Goal: Task Accomplishment & Management: Manage account settings

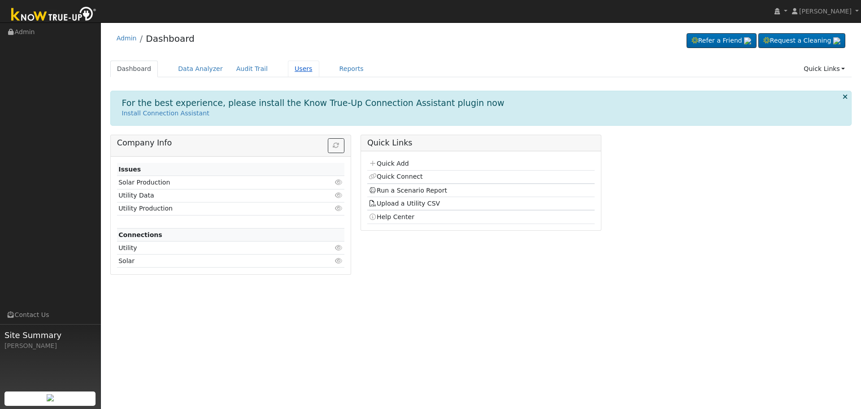
click at [288, 69] on link "Users" at bounding box center [303, 69] width 31 height 17
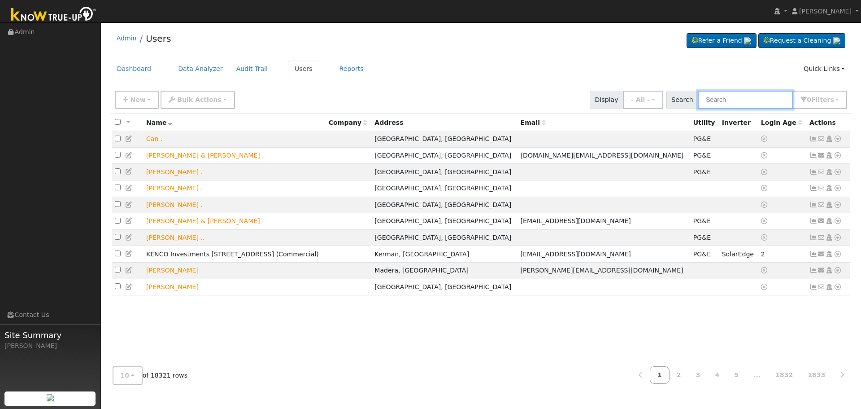
click at [751, 102] on input "text" at bounding box center [745, 100] width 95 height 18
click at [740, 98] on input "text" at bounding box center [745, 100] width 95 height 18
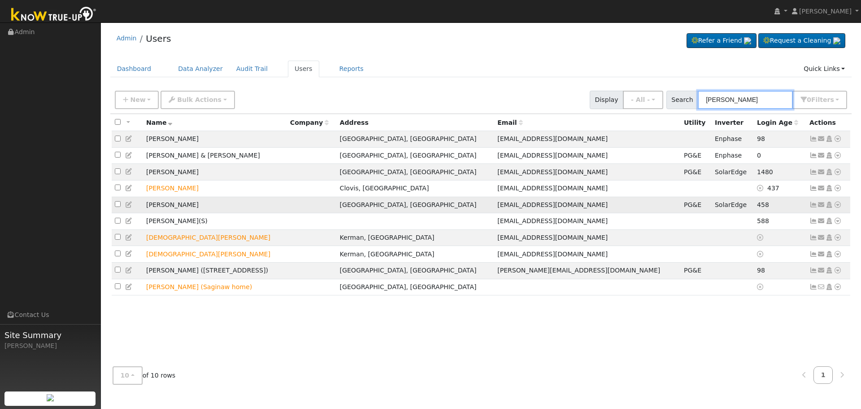
type input "plascencia"
click at [815, 208] on icon at bounding box center [814, 204] width 8 height 6
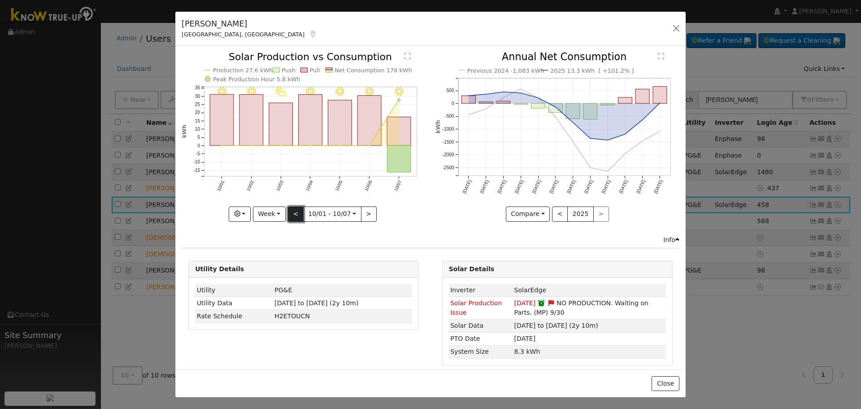
click at [299, 209] on button "<" at bounding box center [296, 213] width 16 height 15
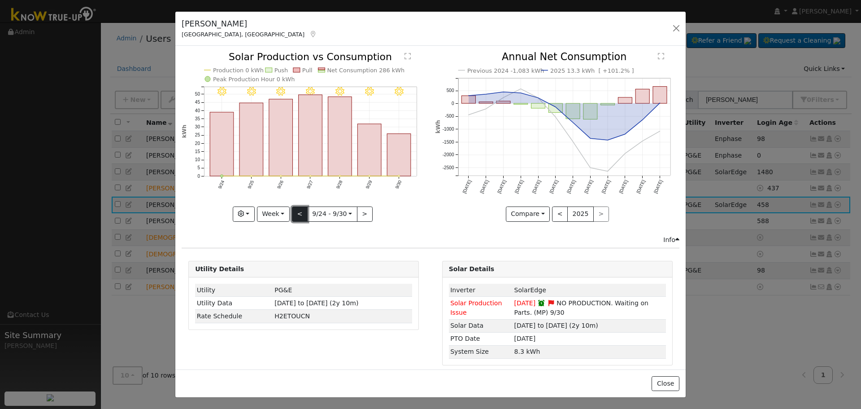
click at [296, 211] on button "<" at bounding box center [300, 213] width 16 height 15
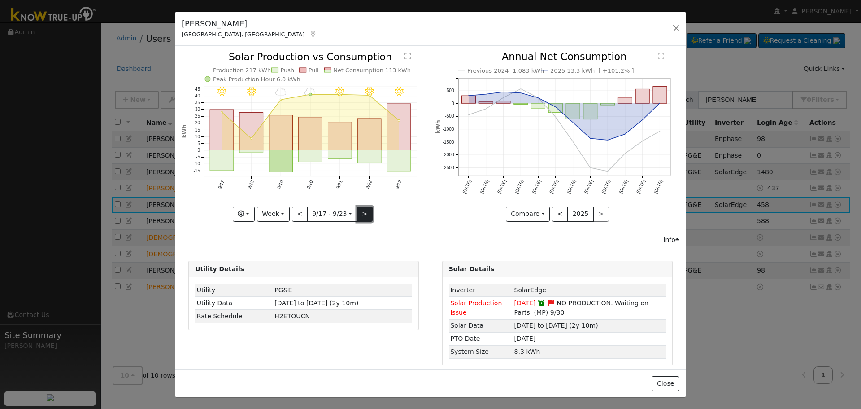
click at [365, 217] on button ">" at bounding box center [365, 213] width 16 height 15
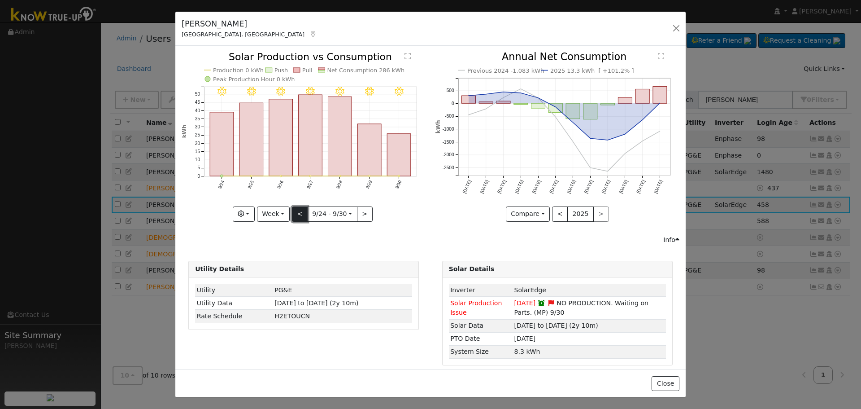
click at [298, 216] on button "<" at bounding box center [300, 213] width 16 height 15
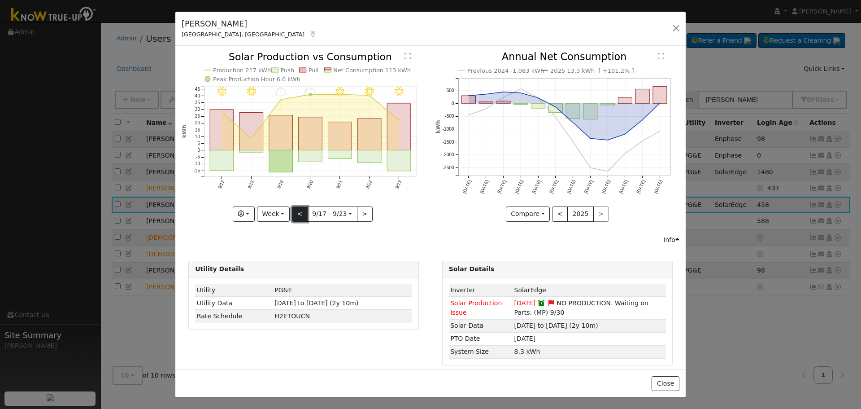
click at [292, 214] on button "<" at bounding box center [300, 213] width 16 height 15
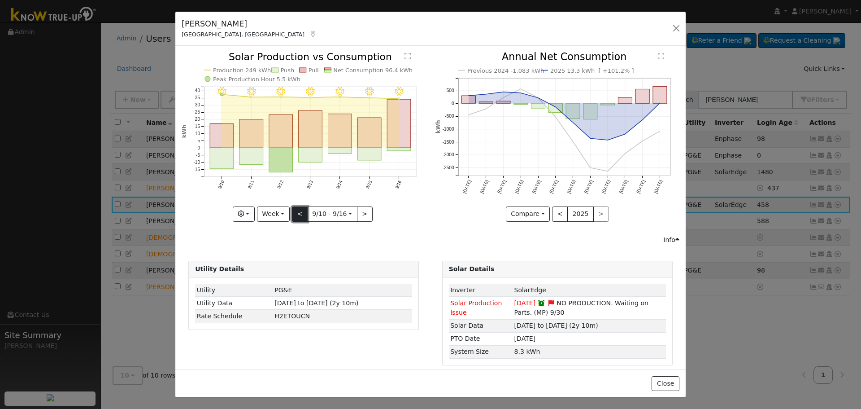
click at [292, 214] on button "<" at bounding box center [300, 213] width 16 height 15
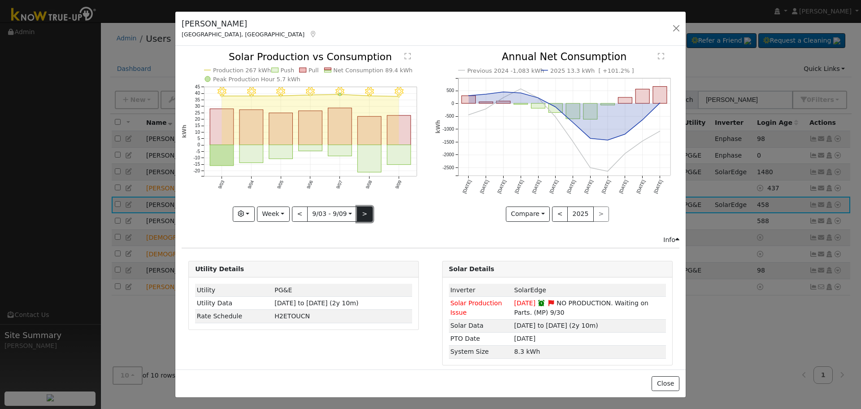
click at [358, 214] on button ">" at bounding box center [365, 213] width 16 height 15
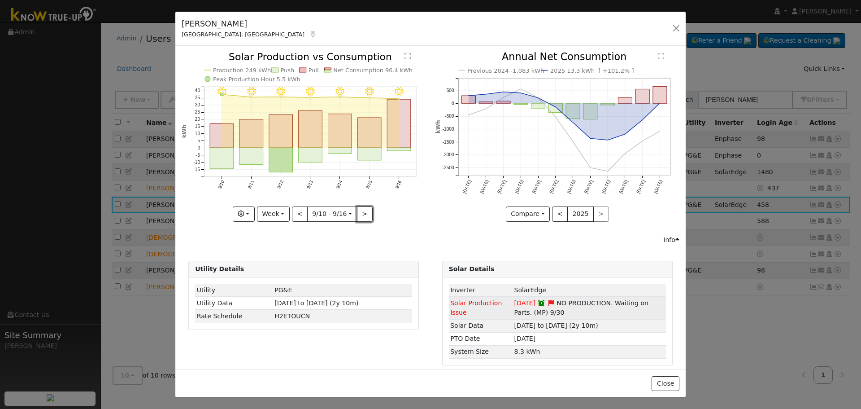
scroll to position [6, 0]
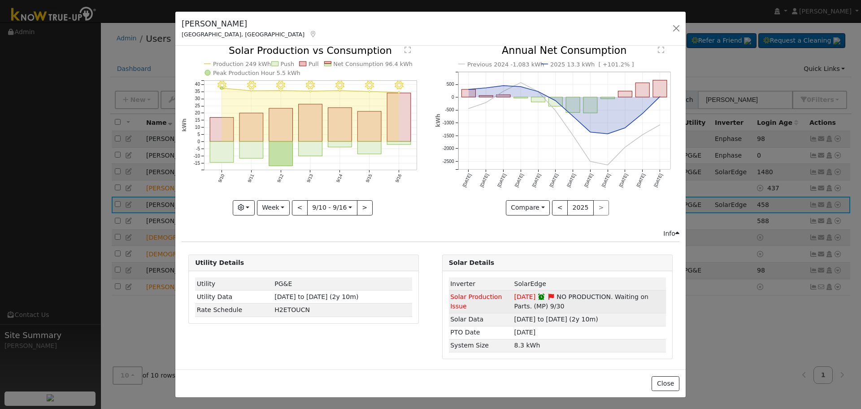
click at [557, 295] on span "NO PRODUCTION. Waiting on Parts. (MP) 9/30" at bounding box center [582, 301] width 134 height 17
drag, startPoint x: 659, startPoint y: 89, endPoint x: 622, endPoint y: 212, distance: 127.8
click at [622, 212] on div "Compare Compare Previous Current Year < 2025 >" at bounding box center [558, 207] width 244 height 15
click at [270, 201] on button "Week" at bounding box center [273, 207] width 33 height 15
click at [271, 248] on link "Month" at bounding box center [289, 251] width 62 height 13
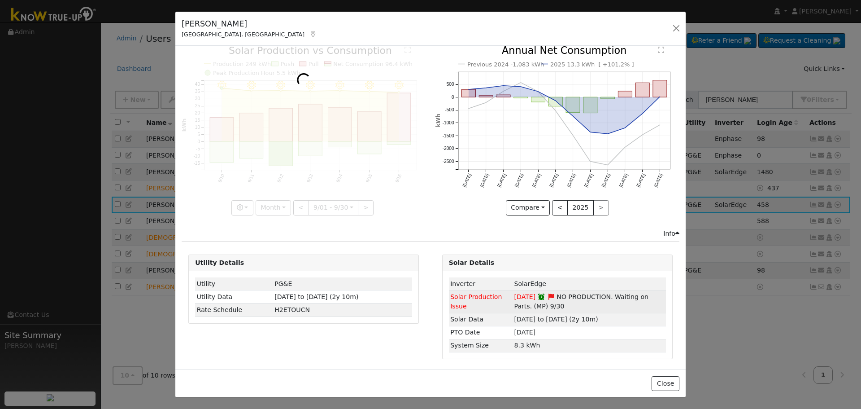
scroll to position [0, 0]
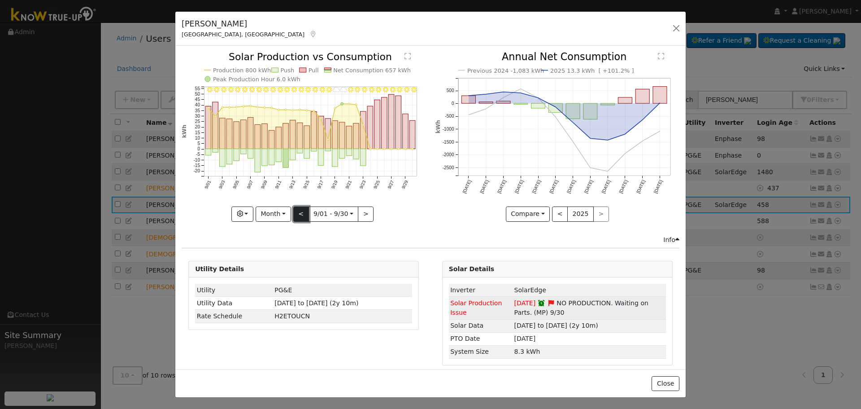
click at [303, 213] on button "<" at bounding box center [301, 213] width 16 height 15
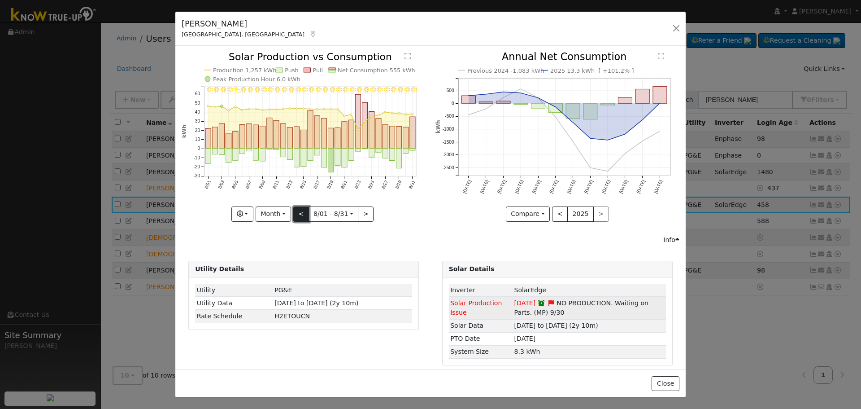
click at [303, 213] on button "<" at bounding box center [301, 213] width 16 height 15
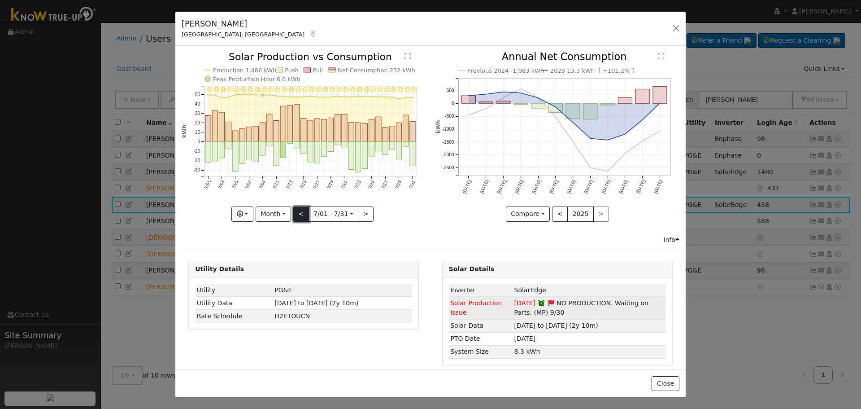
click at [303, 213] on button "<" at bounding box center [301, 213] width 16 height 15
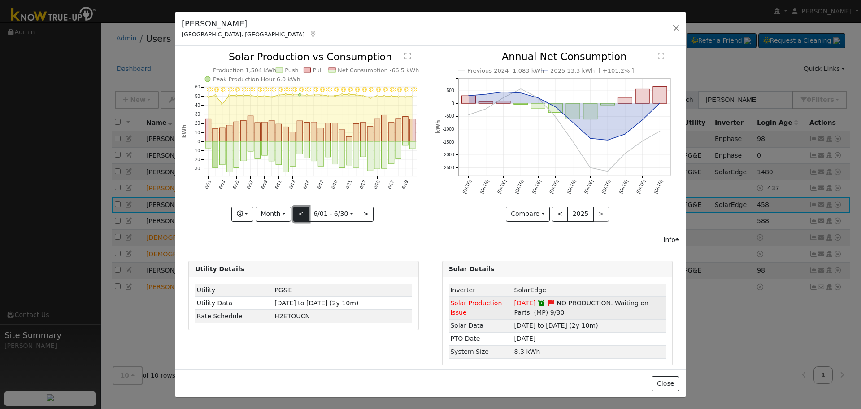
click at [303, 213] on button "<" at bounding box center [301, 213] width 16 height 15
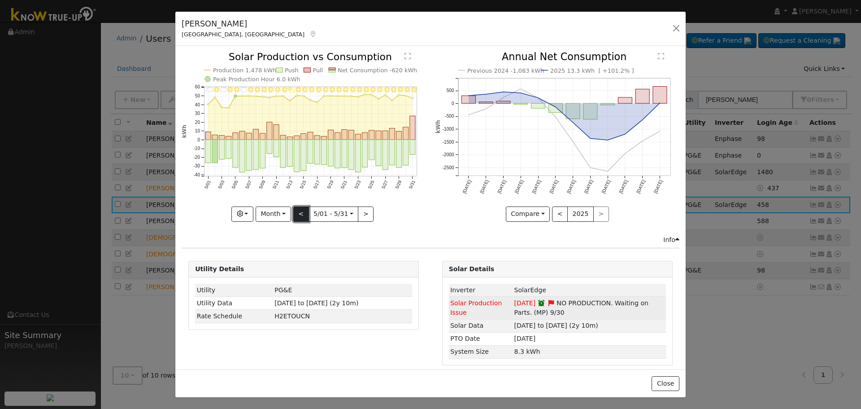
click at [303, 213] on button "<" at bounding box center [301, 213] width 16 height 15
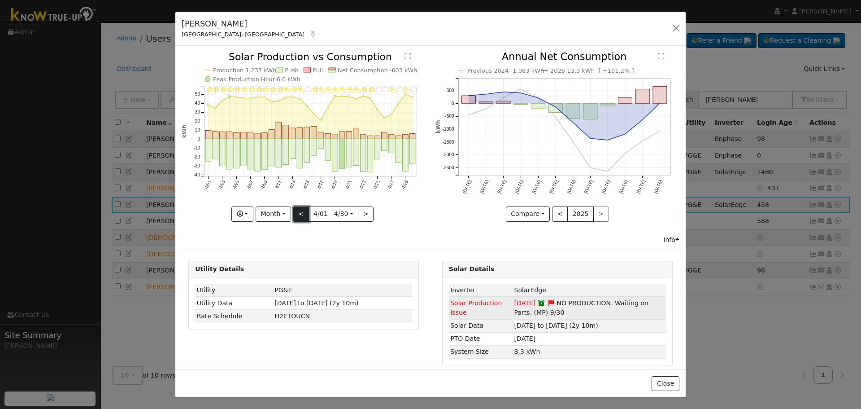
click at [303, 213] on button "<" at bounding box center [301, 213] width 16 height 15
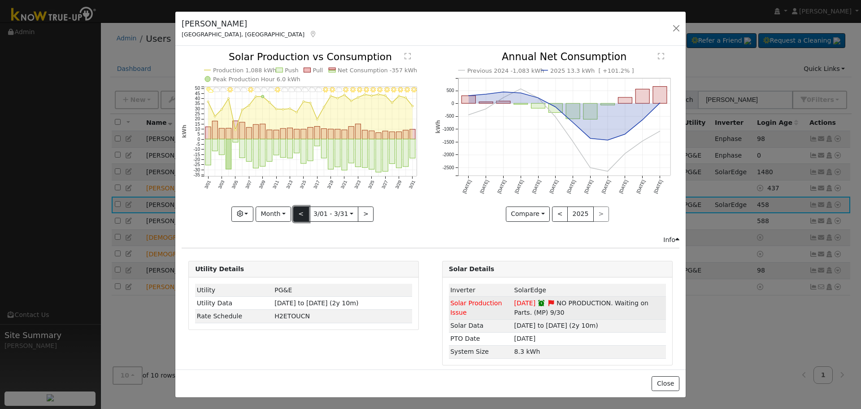
click at [303, 213] on button "<" at bounding box center [301, 213] width 16 height 15
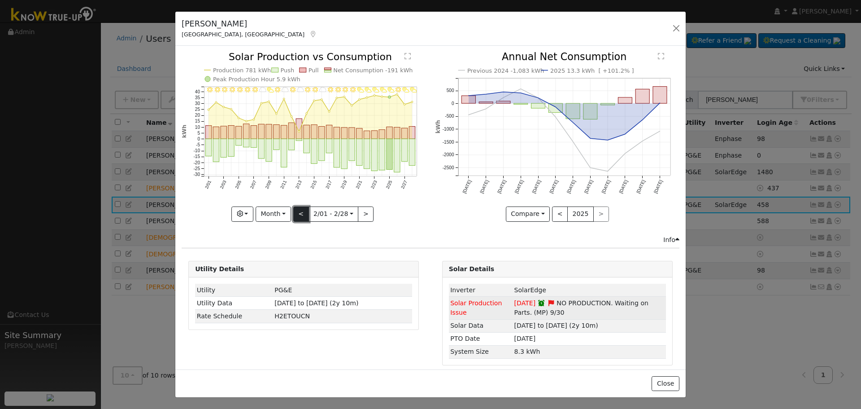
click at [303, 213] on button "<" at bounding box center [301, 213] width 16 height 15
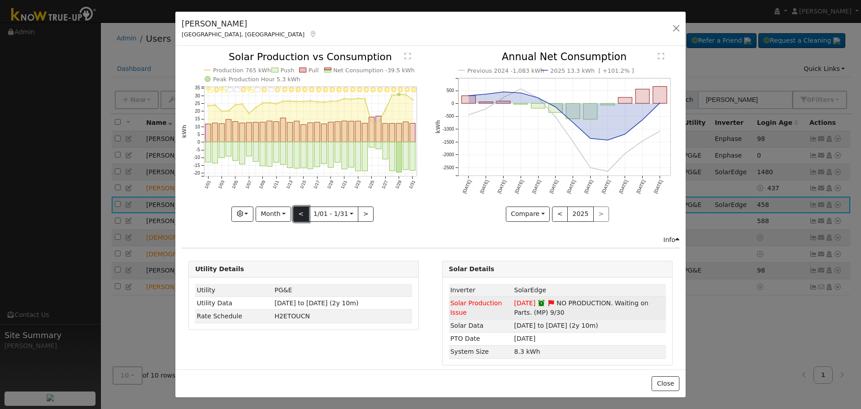
click at [303, 213] on button "<" at bounding box center [301, 213] width 16 height 15
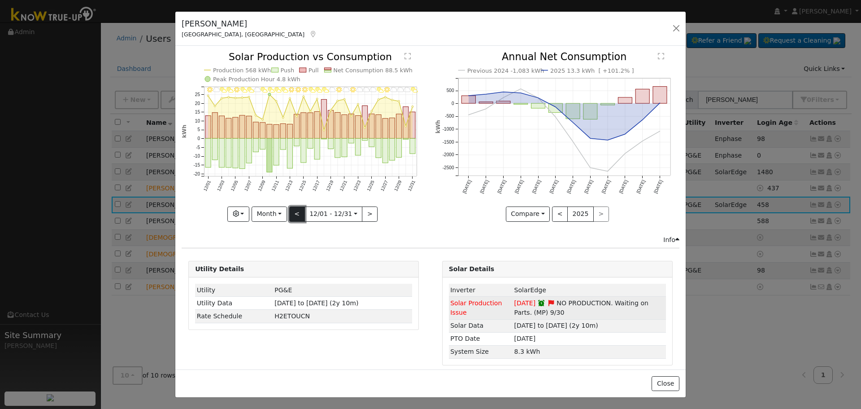
click at [303, 213] on button "<" at bounding box center [297, 213] width 16 height 15
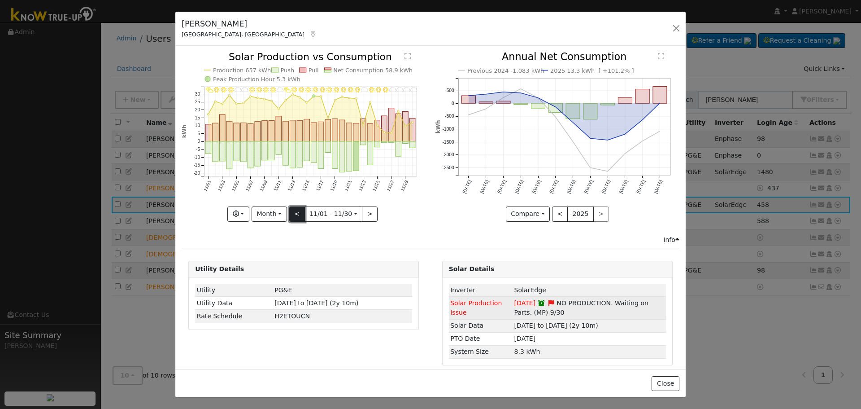
click at [293, 209] on button "<" at bounding box center [297, 213] width 16 height 15
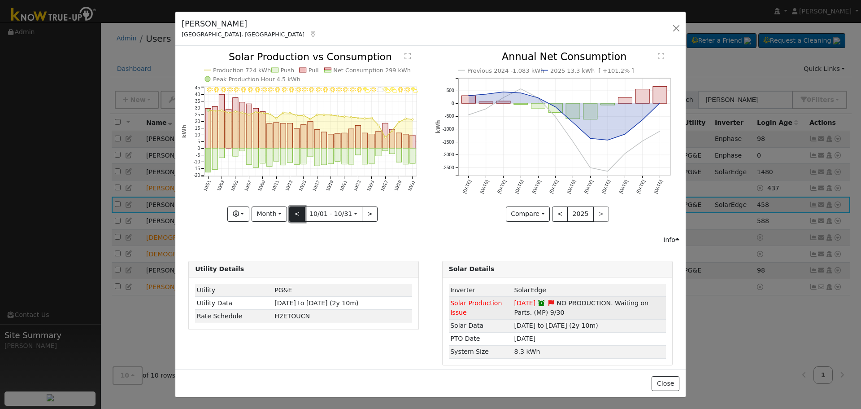
click at [293, 209] on button "<" at bounding box center [297, 213] width 16 height 15
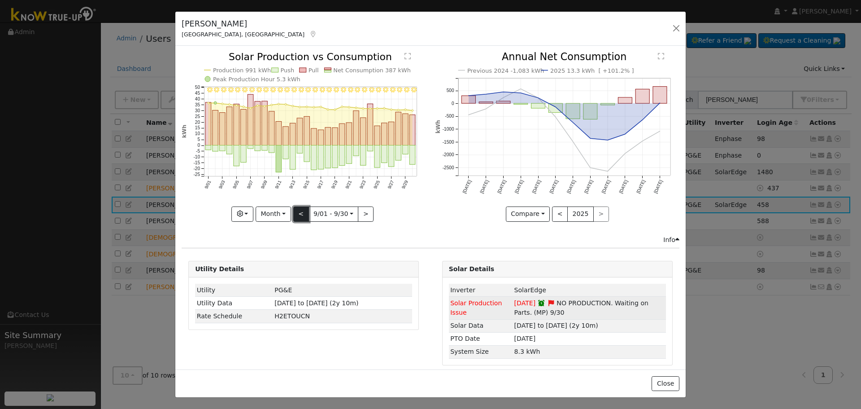
click at [293, 209] on button "<" at bounding box center [301, 213] width 16 height 15
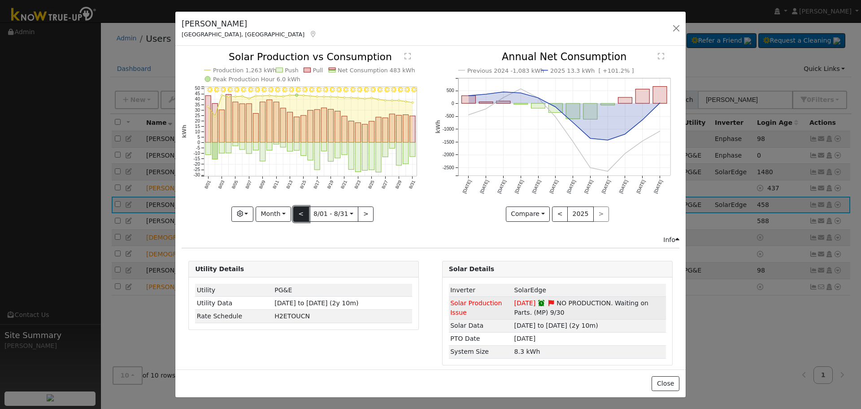
click at [293, 209] on button "<" at bounding box center [301, 213] width 16 height 15
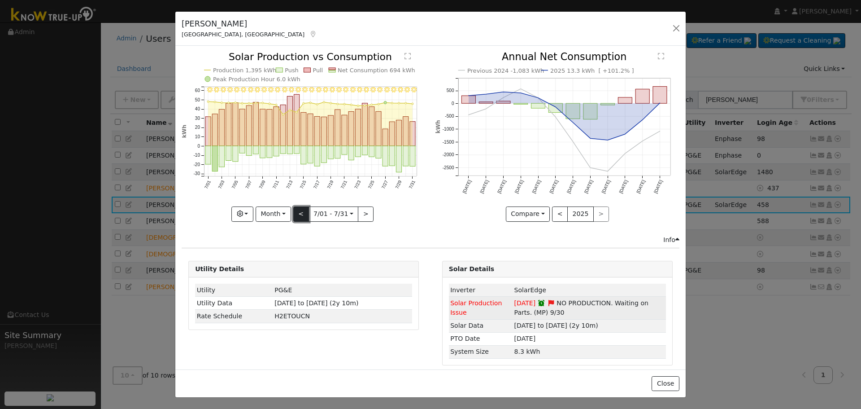
click at [293, 209] on button "<" at bounding box center [301, 213] width 16 height 15
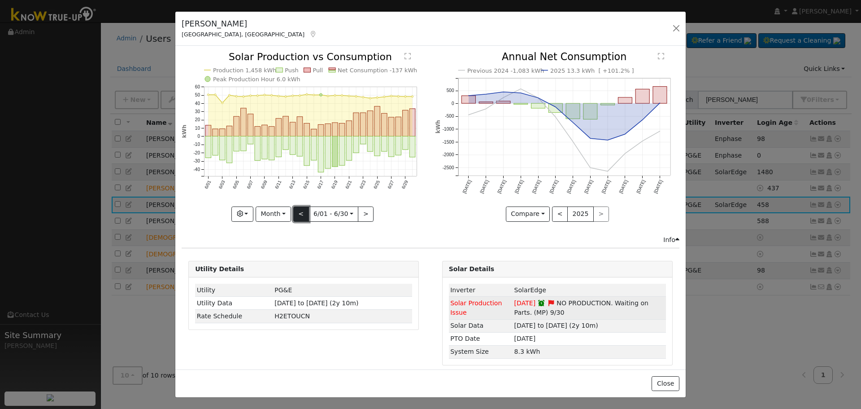
click at [293, 209] on button "<" at bounding box center [301, 213] width 16 height 15
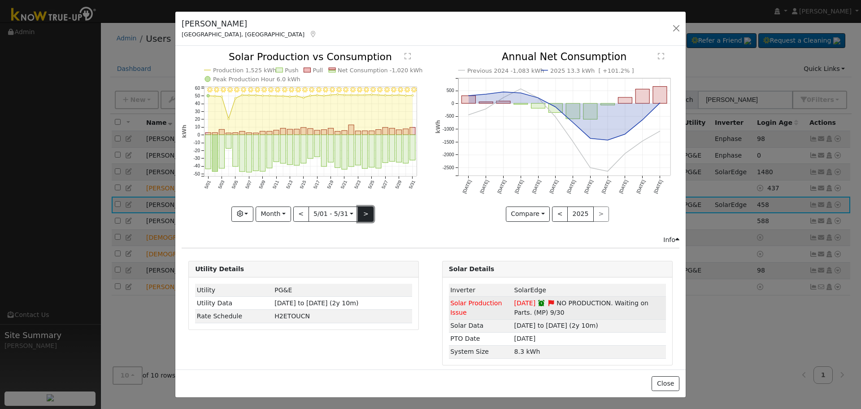
click at [361, 214] on button ">" at bounding box center [366, 213] width 16 height 15
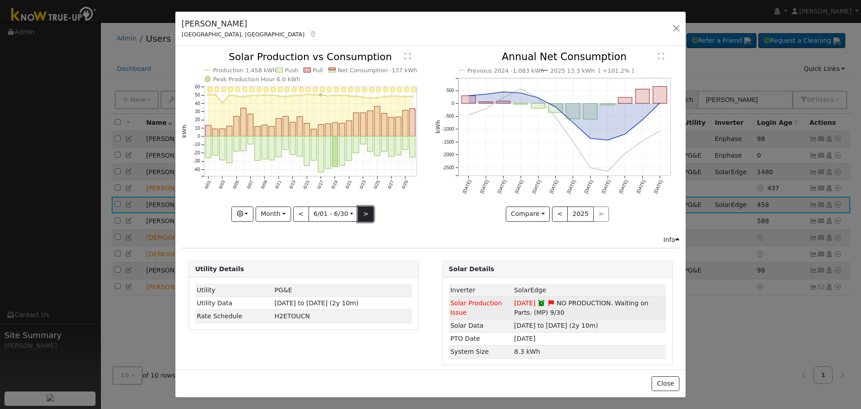
click at [361, 214] on button ">" at bounding box center [366, 213] width 16 height 15
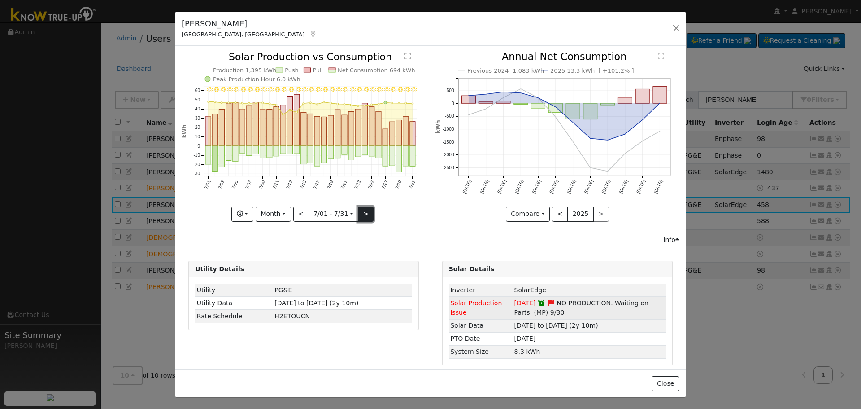
click at [361, 214] on button ">" at bounding box center [366, 213] width 16 height 15
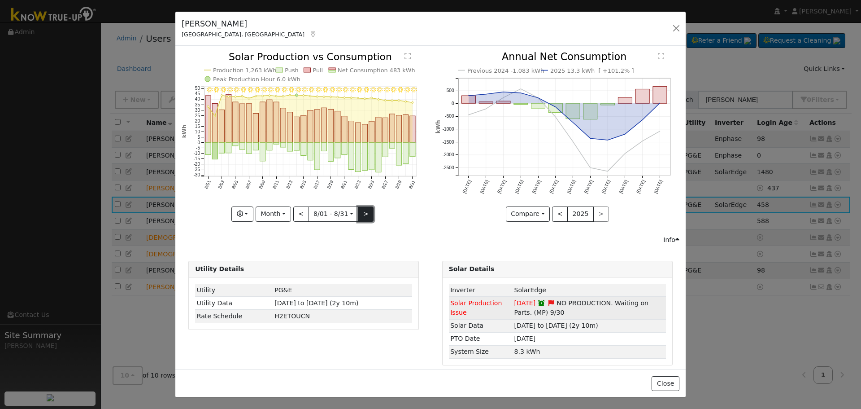
click at [361, 214] on button ">" at bounding box center [366, 213] width 16 height 15
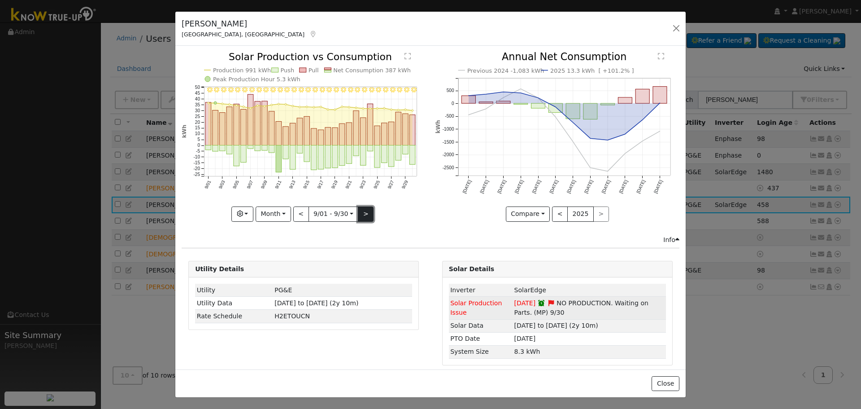
click at [361, 214] on button ">" at bounding box center [366, 213] width 16 height 15
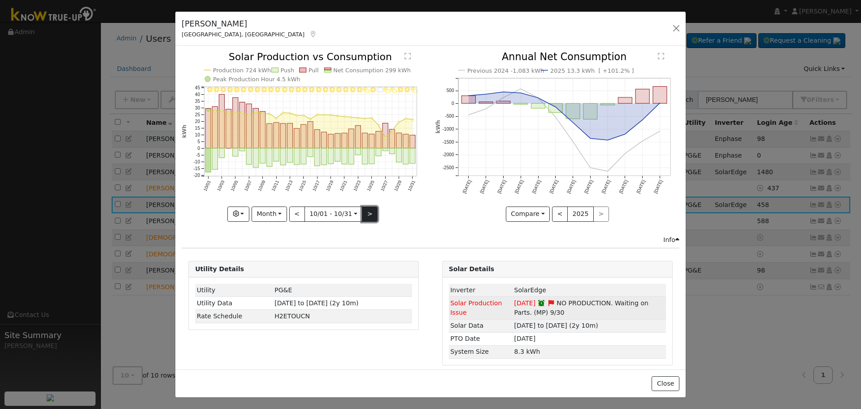
click at [362, 214] on button ">" at bounding box center [370, 213] width 16 height 15
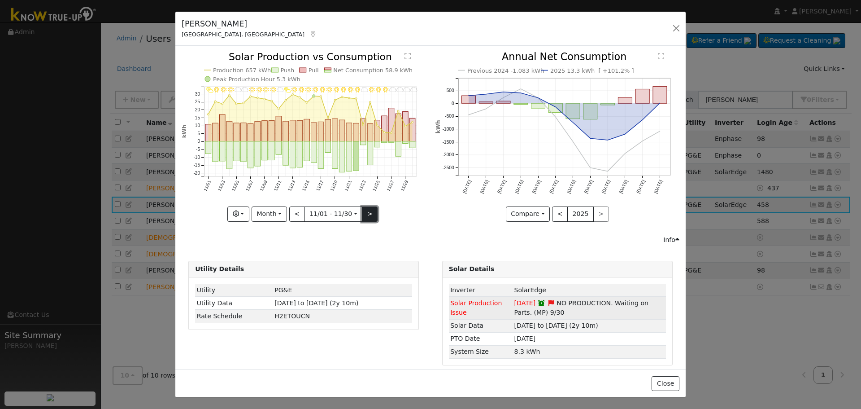
click at [362, 214] on button ">" at bounding box center [370, 213] width 16 height 15
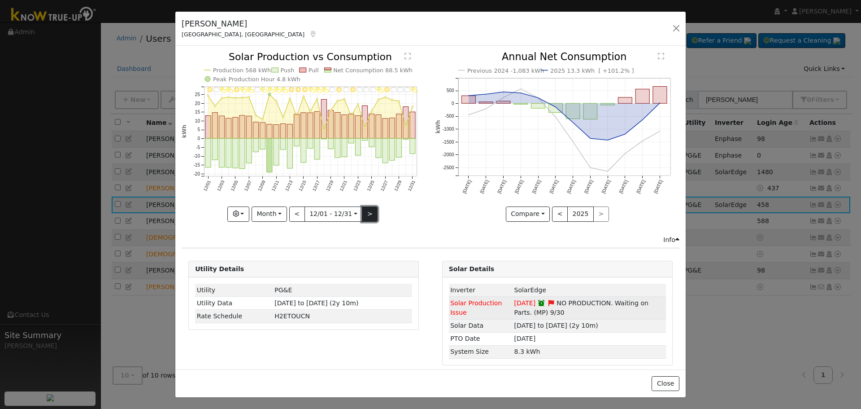
click at [362, 214] on button ">" at bounding box center [370, 213] width 16 height 15
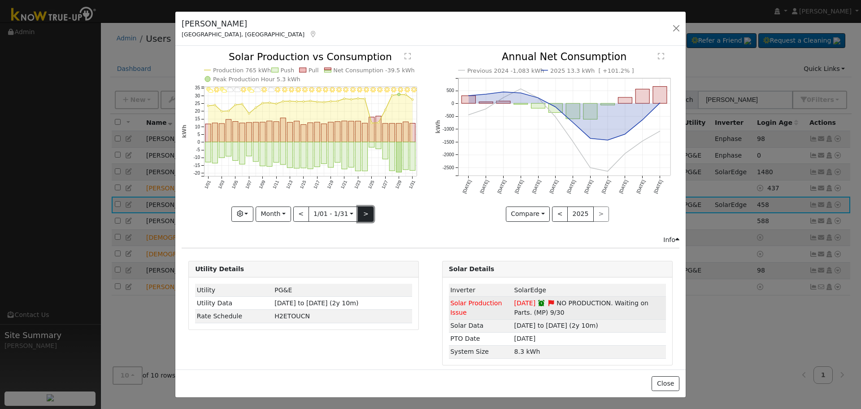
click at [361, 214] on button ">" at bounding box center [366, 213] width 16 height 15
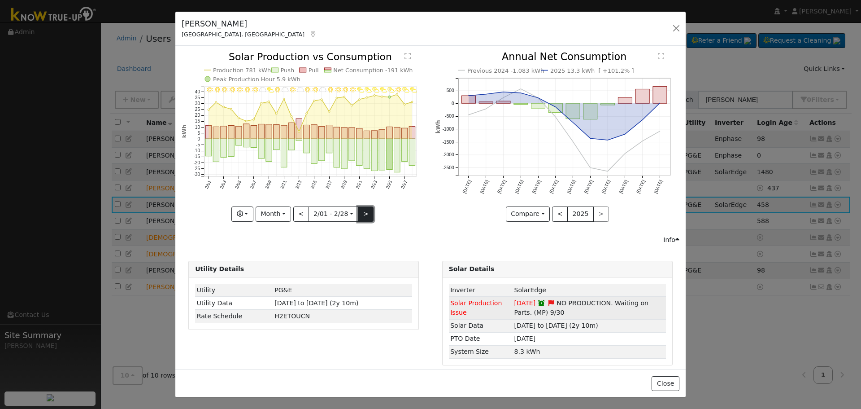
click at [363, 215] on button ">" at bounding box center [366, 213] width 16 height 15
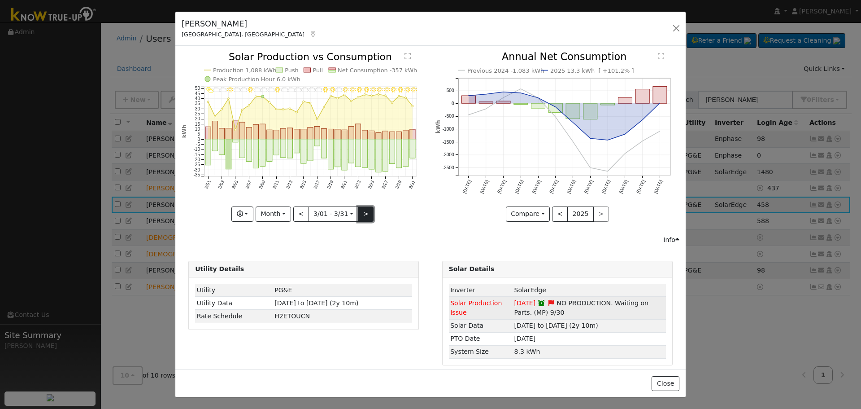
click at [363, 215] on button ">" at bounding box center [366, 213] width 16 height 15
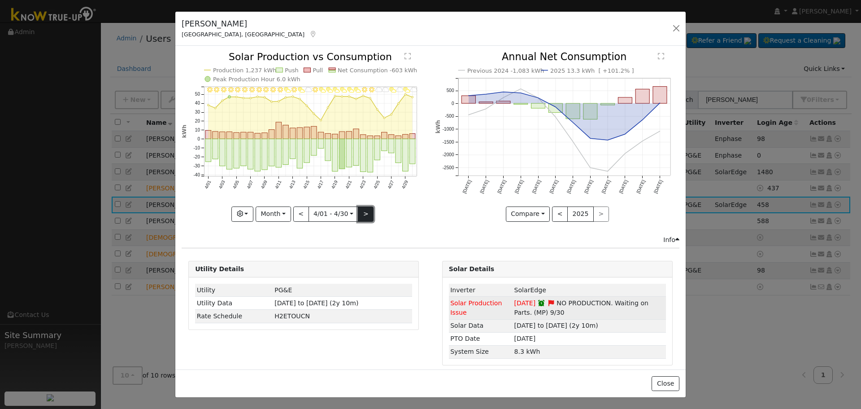
click at [363, 215] on button ">" at bounding box center [366, 213] width 16 height 15
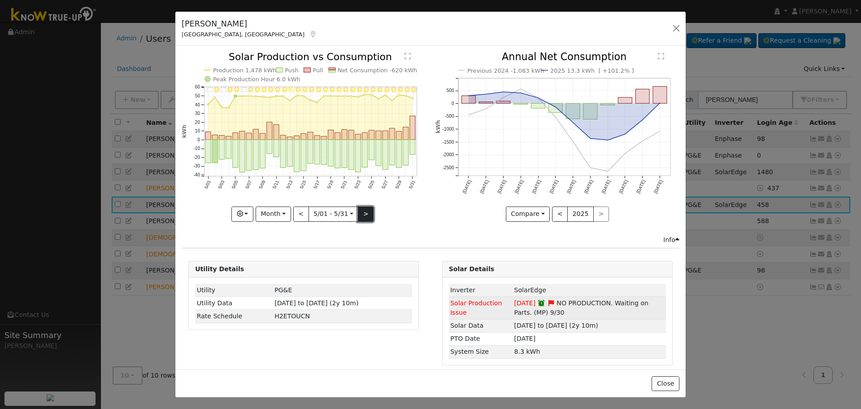
click at [363, 215] on button ">" at bounding box center [366, 213] width 16 height 15
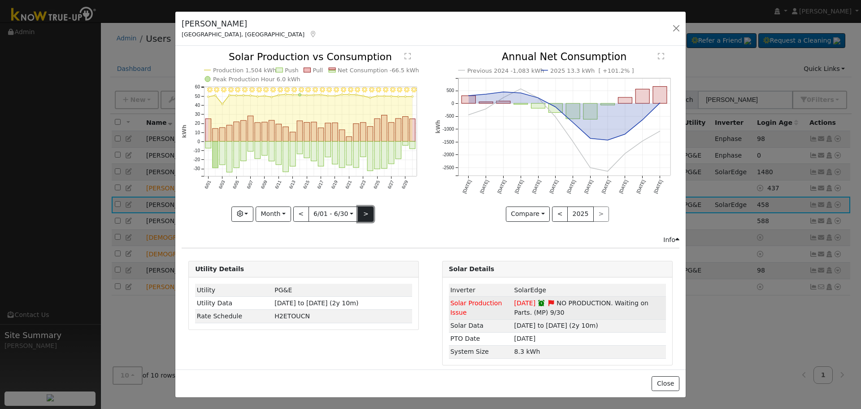
click at [363, 215] on button ">" at bounding box center [366, 213] width 16 height 15
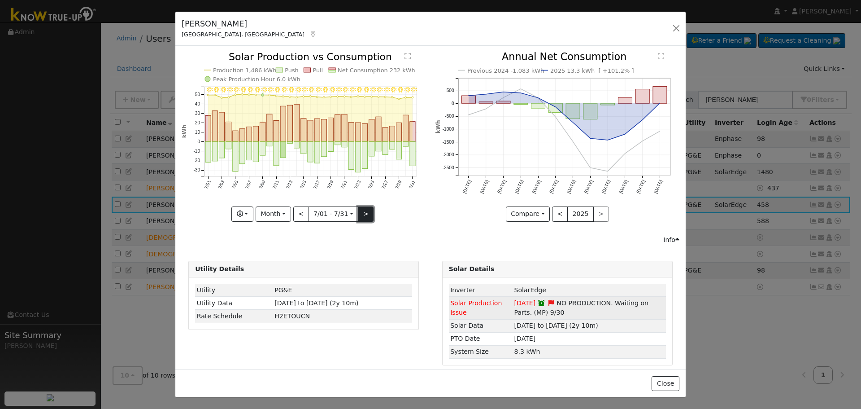
click at [363, 215] on button ">" at bounding box center [366, 213] width 16 height 15
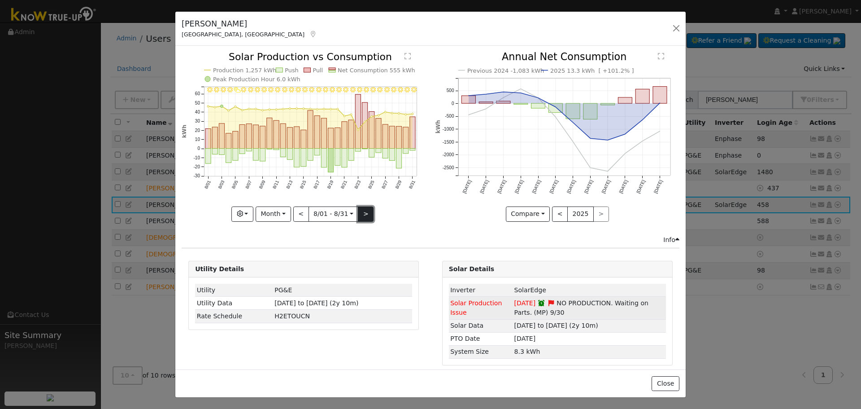
click at [363, 215] on button ">" at bounding box center [366, 213] width 16 height 15
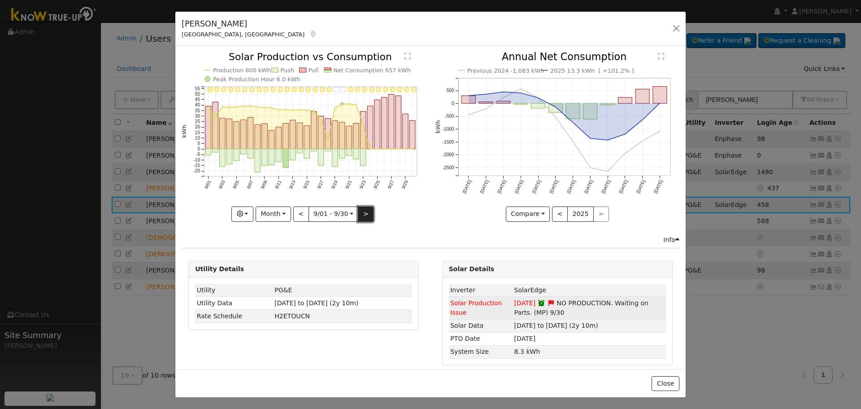
click at [363, 215] on button ">" at bounding box center [366, 213] width 16 height 15
type input "2025-10-01"
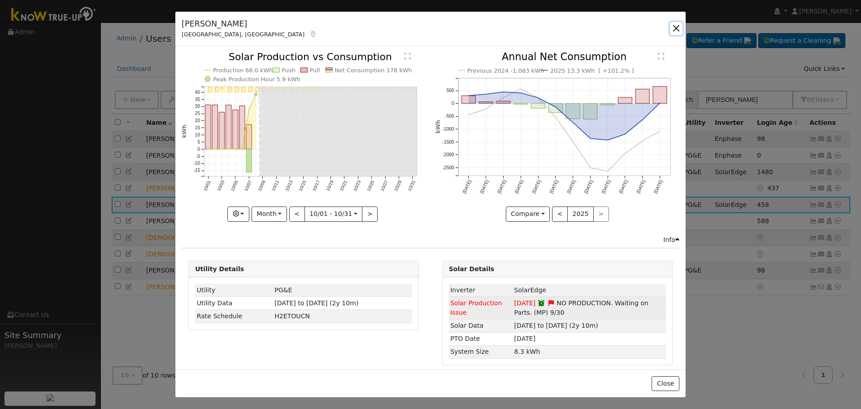
click at [674, 26] on button "button" at bounding box center [676, 28] width 13 height 13
